Goal: Check status

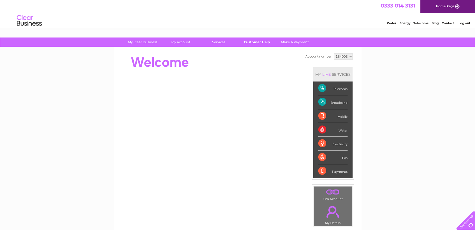
click at [260, 43] on link "Customer Help" at bounding box center [256, 42] width 41 height 9
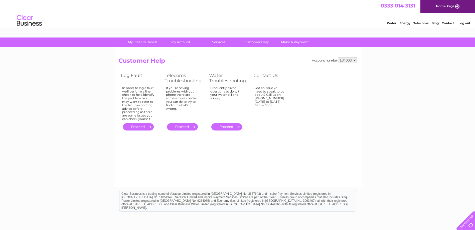
click at [151, 127] on link "." at bounding box center [138, 126] width 31 height 7
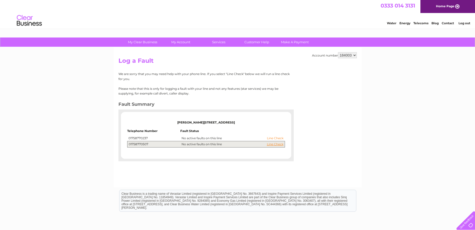
click at [278, 137] on link "Line Check" at bounding box center [275, 139] width 17 height 4
click at [279, 139] on link "Line Check" at bounding box center [275, 139] width 17 height 4
